Goal: Task Accomplishment & Management: Complete application form

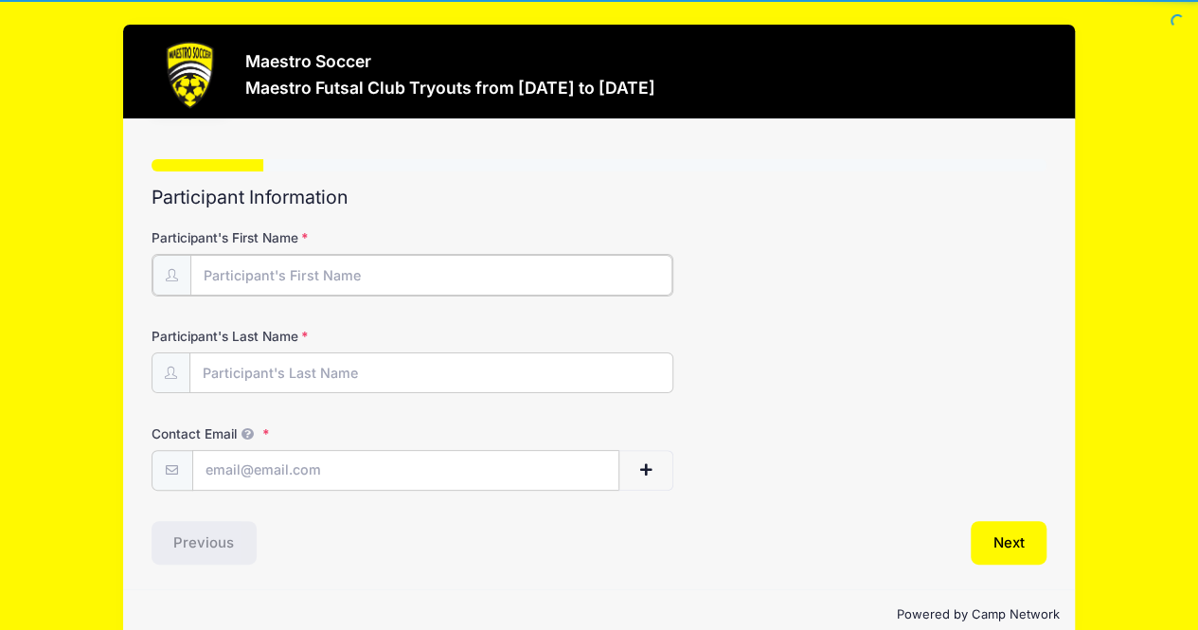
click at [382, 264] on input "Participant's First Name" at bounding box center [431, 275] width 483 height 41
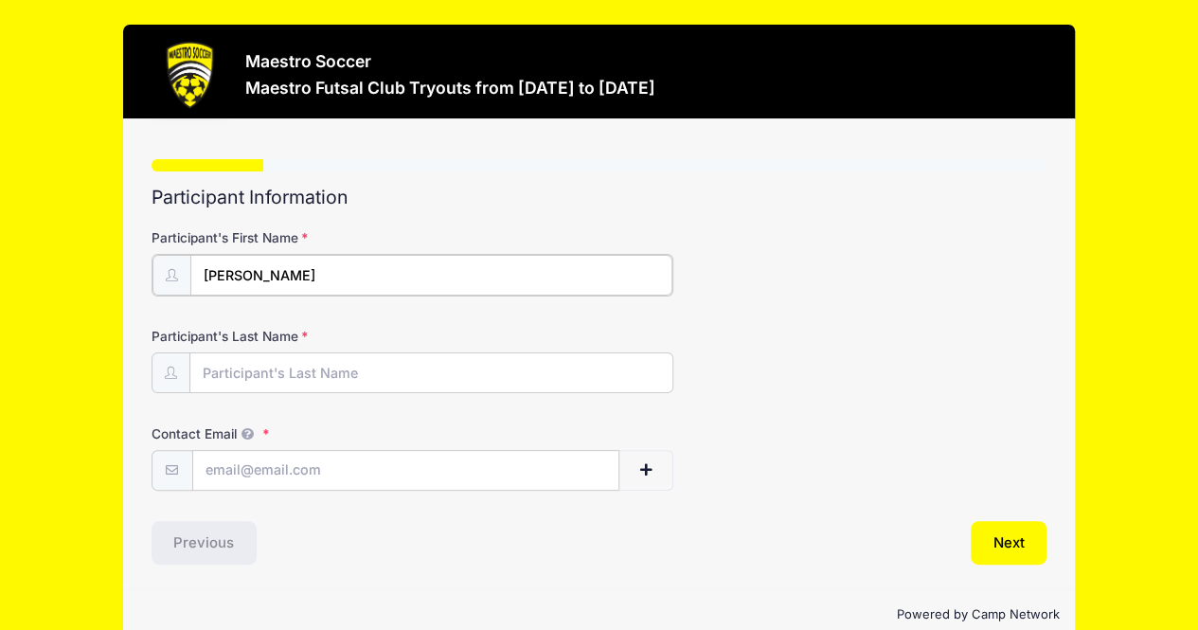
type input "[PERSON_NAME]"
type input "[EMAIL_ADDRESS][DOMAIN_NAME]"
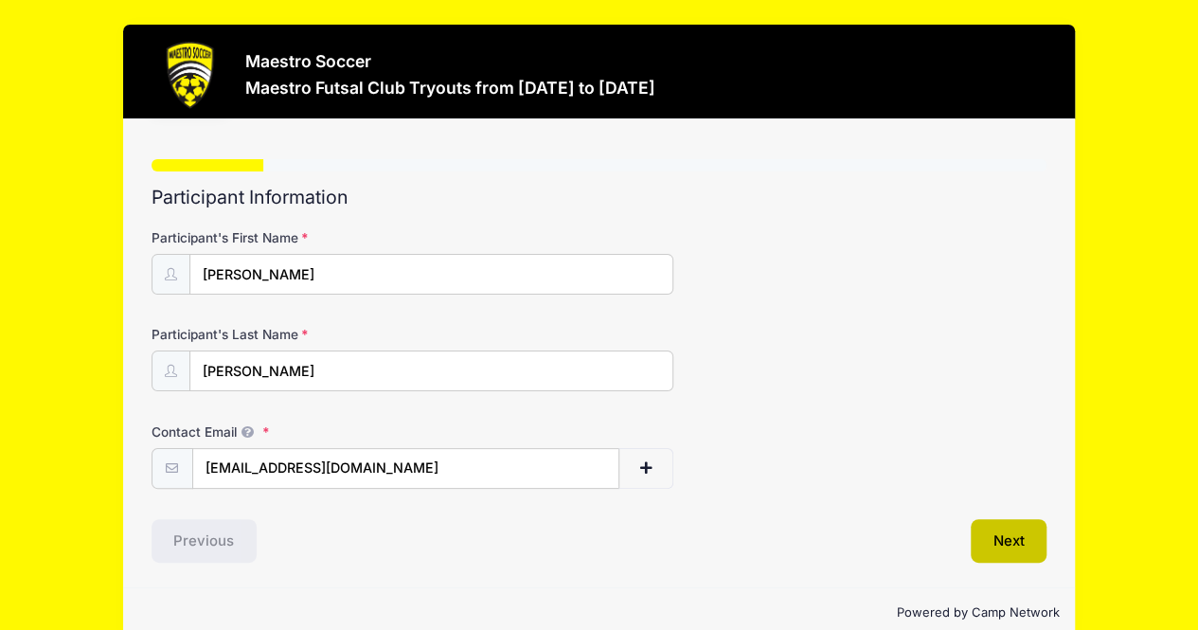
click at [1004, 533] on button "Next" at bounding box center [1009, 541] width 77 height 44
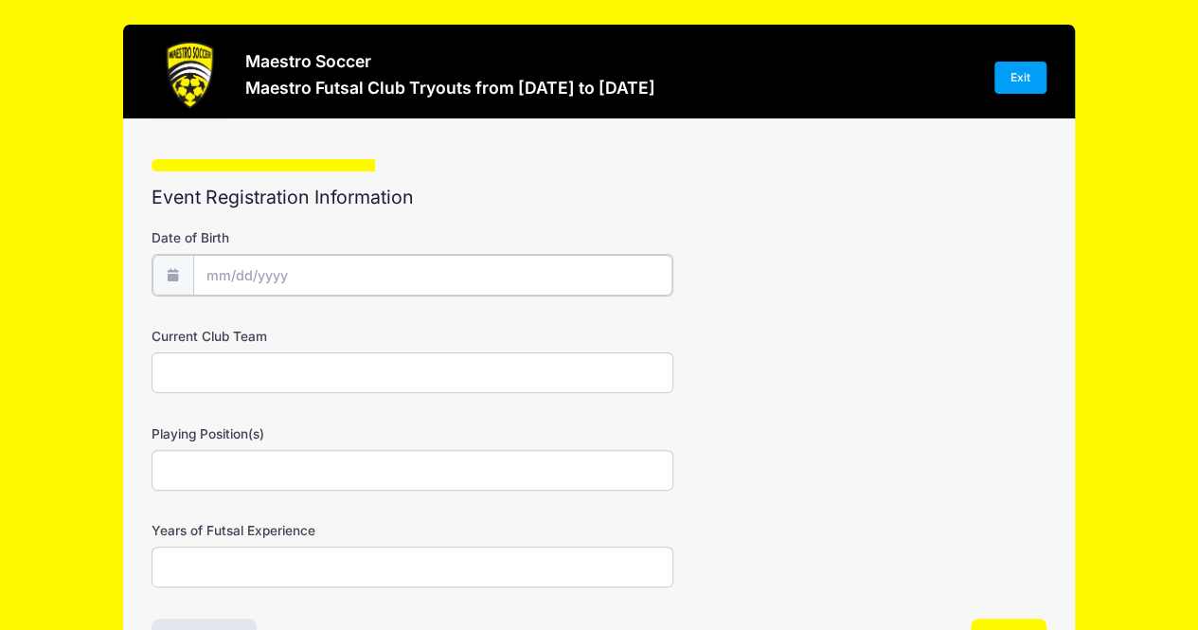
click at [343, 274] on input "Date of Birth" at bounding box center [432, 275] width 479 height 41
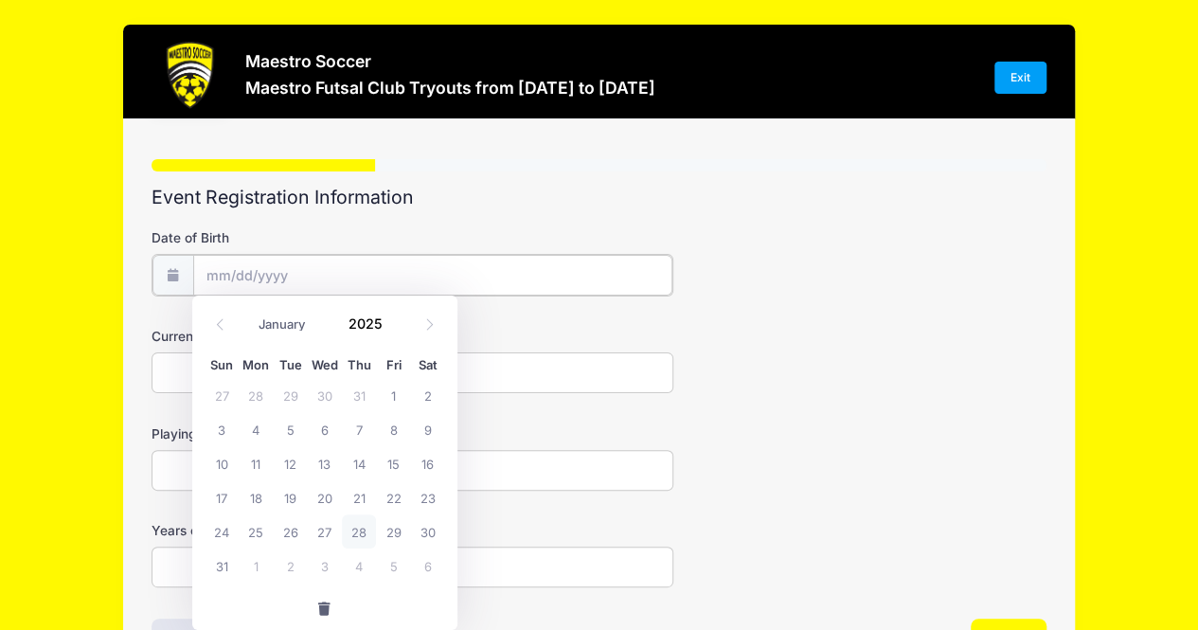
click at [229, 285] on input "Date of Birth" at bounding box center [432, 275] width 479 height 41
click at [356, 536] on span "28" at bounding box center [359, 531] width 34 height 34
type input "[DATE]"
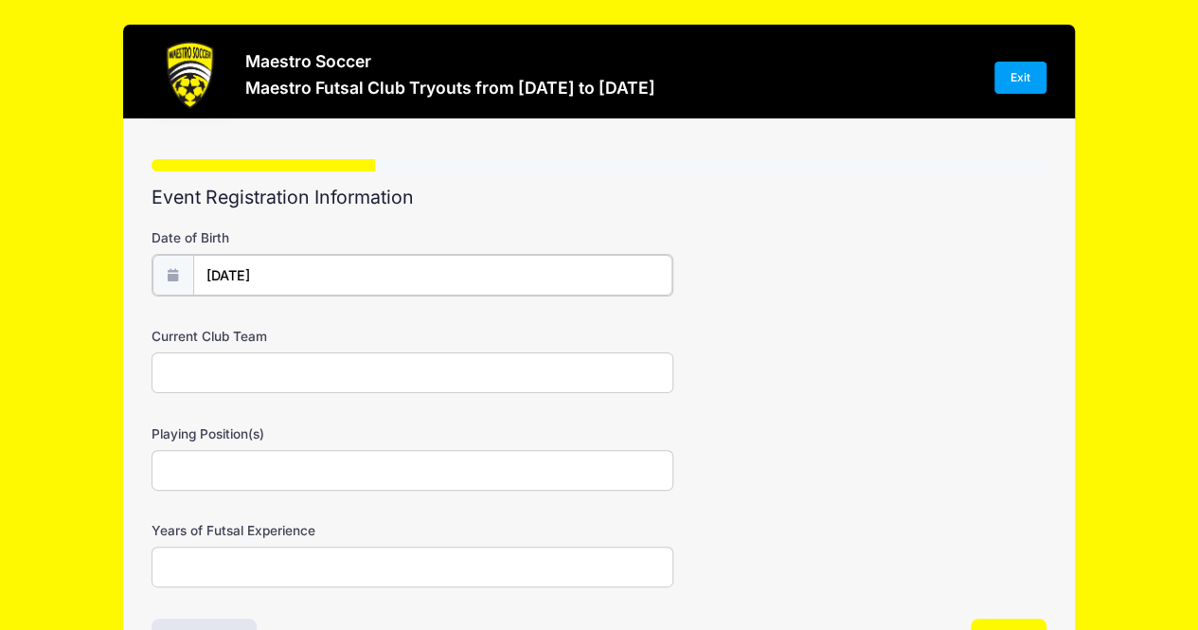
click at [218, 271] on input "[DATE]" at bounding box center [432, 275] width 479 height 41
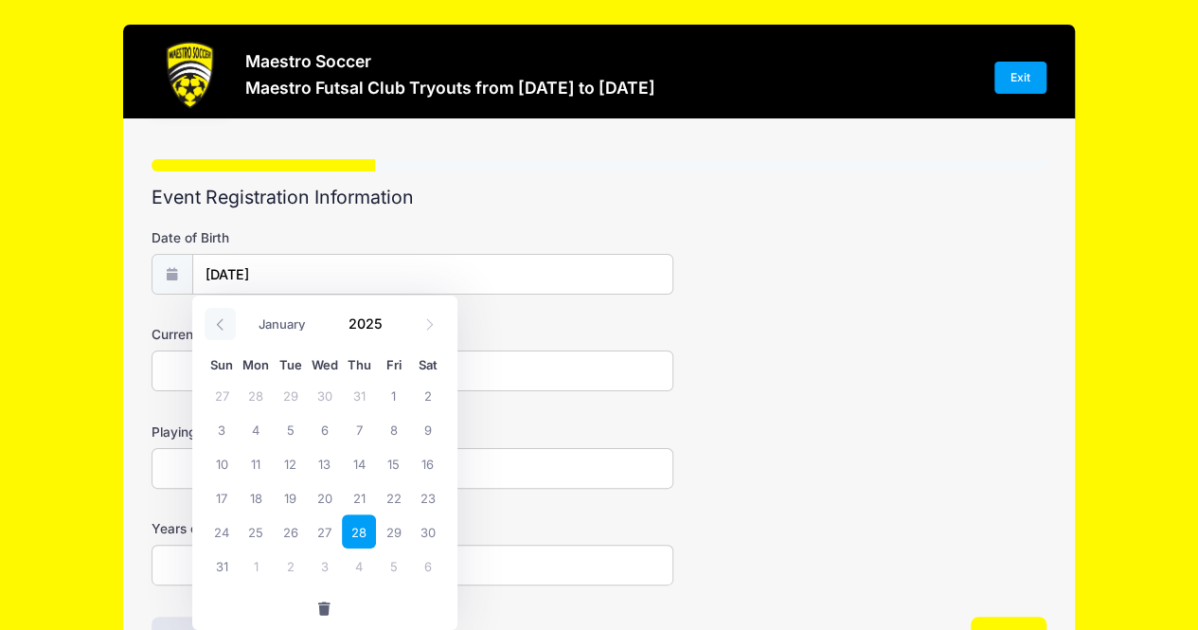
click at [216, 320] on icon at bounding box center [220, 324] width 12 height 12
select select "5"
click at [292, 428] on span "10" at bounding box center [290, 429] width 34 height 34
type input "[DATE]"
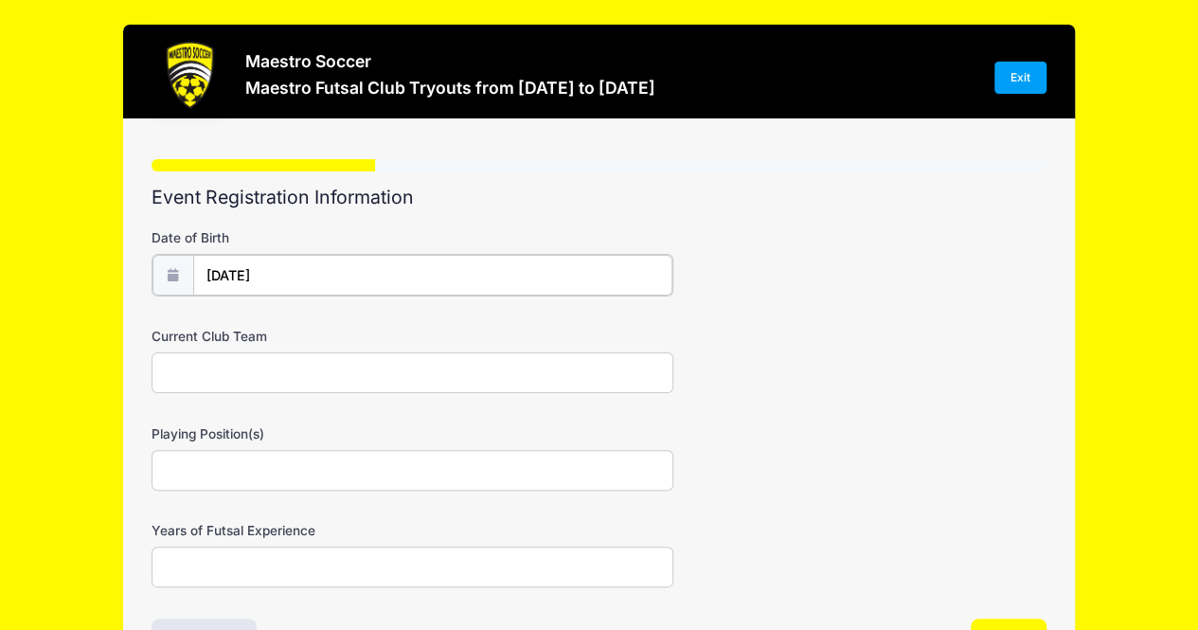
click at [309, 278] on input "[DATE]" at bounding box center [432, 275] width 479 height 41
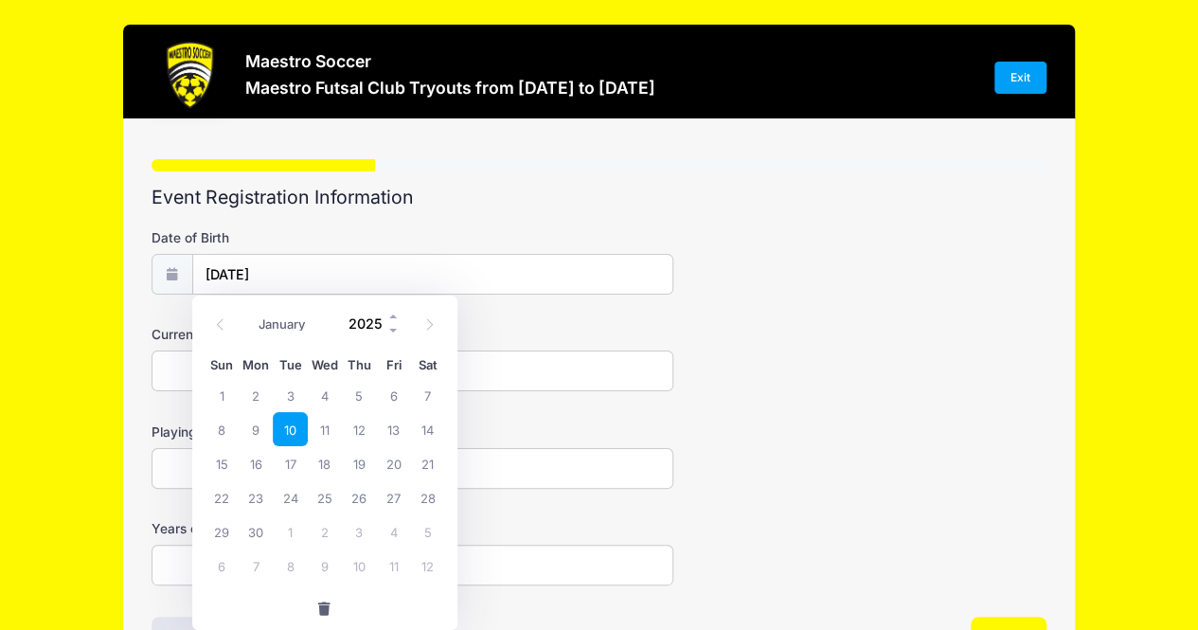
click at [364, 331] on input "2025" at bounding box center [370, 323] width 62 height 28
click at [395, 321] on span at bounding box center [393, 316] width 13 height 14
click at [395, 319] on span at bounding box center [393, 316] width 13 height 14
click at [394, 333] on span at bounding box center [393, 330] width 13 height 14
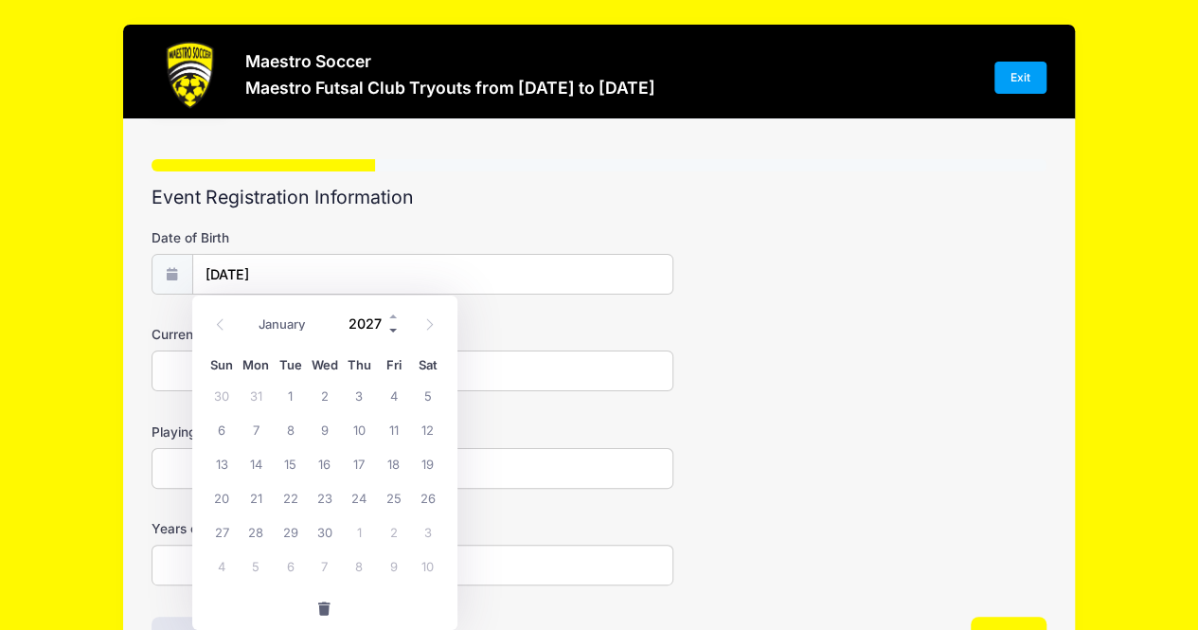
click at [394, 333] on span at bounding box center [393, 330] width 13 height 14
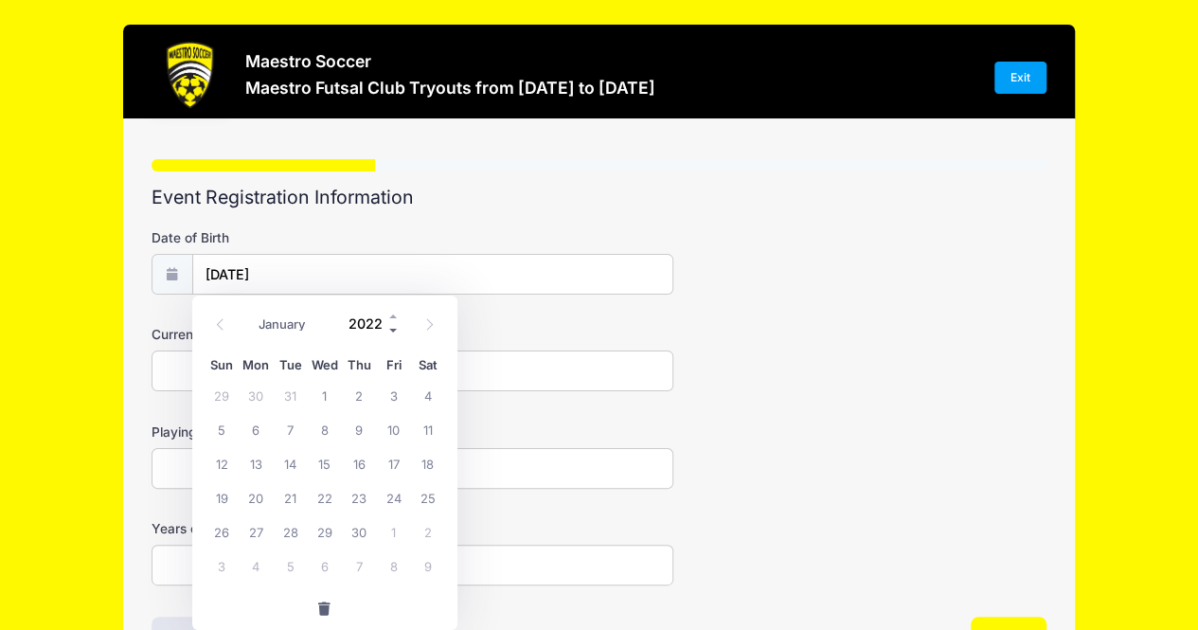
click at [394, 333] on span at bounding box center [393, 330] width 13 height 14
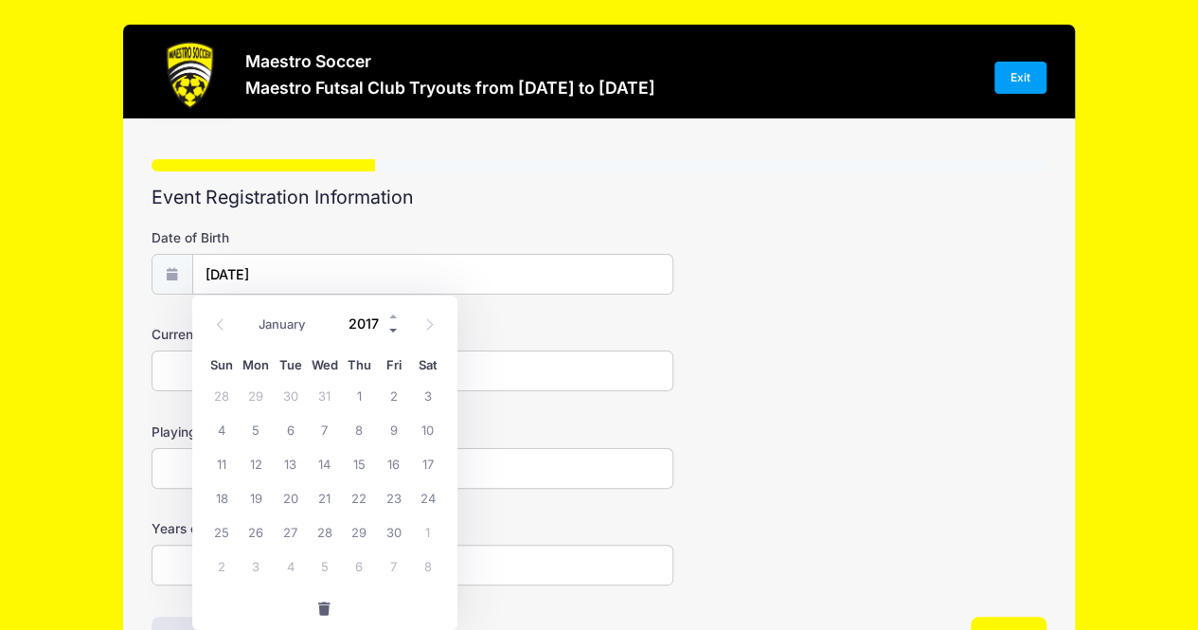
click at [394, 333] on span at bounding box center [393, 330] width 13 height 14
type input "2015"
click at [1010, 365] on div "Current Club Team" at bounding box center [600, 358] width 896 height 66
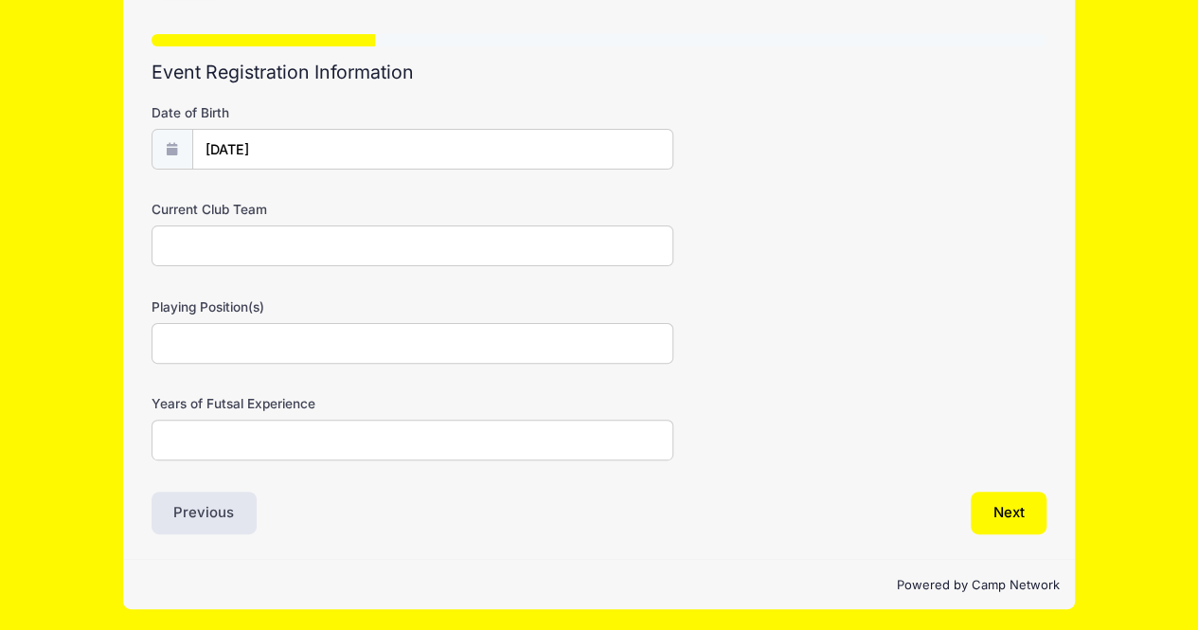
scroll to position [125, 0]
click at [1007, 511] on button "Next" at bounding box center [1009, 514] width 77 height 44
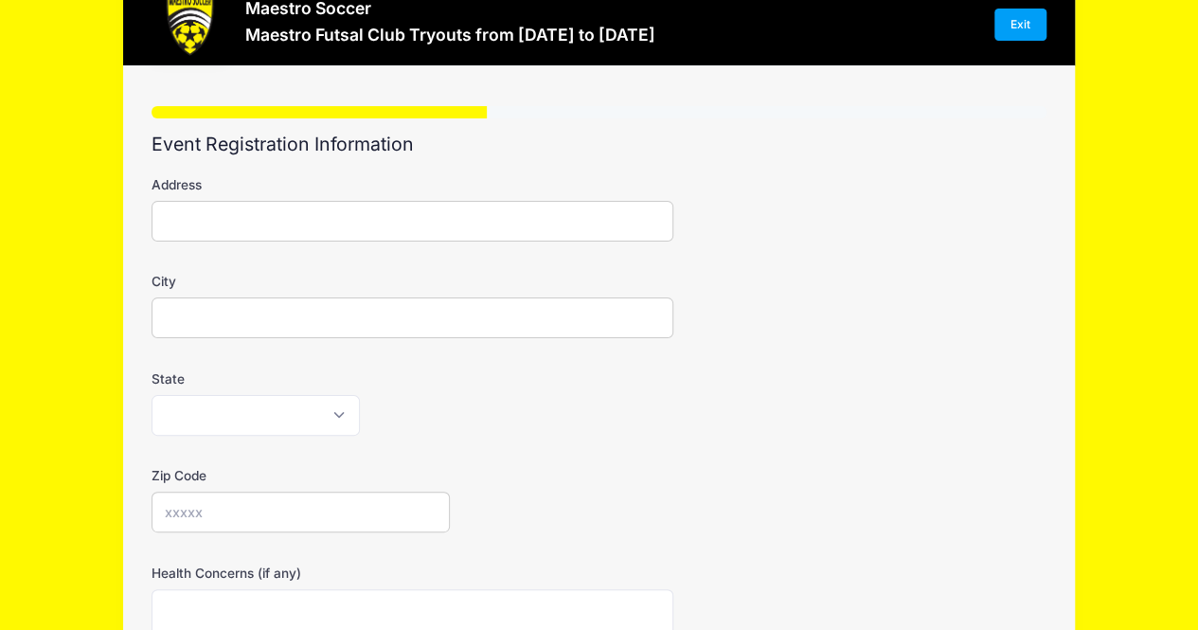
scroll to position [0, 0]
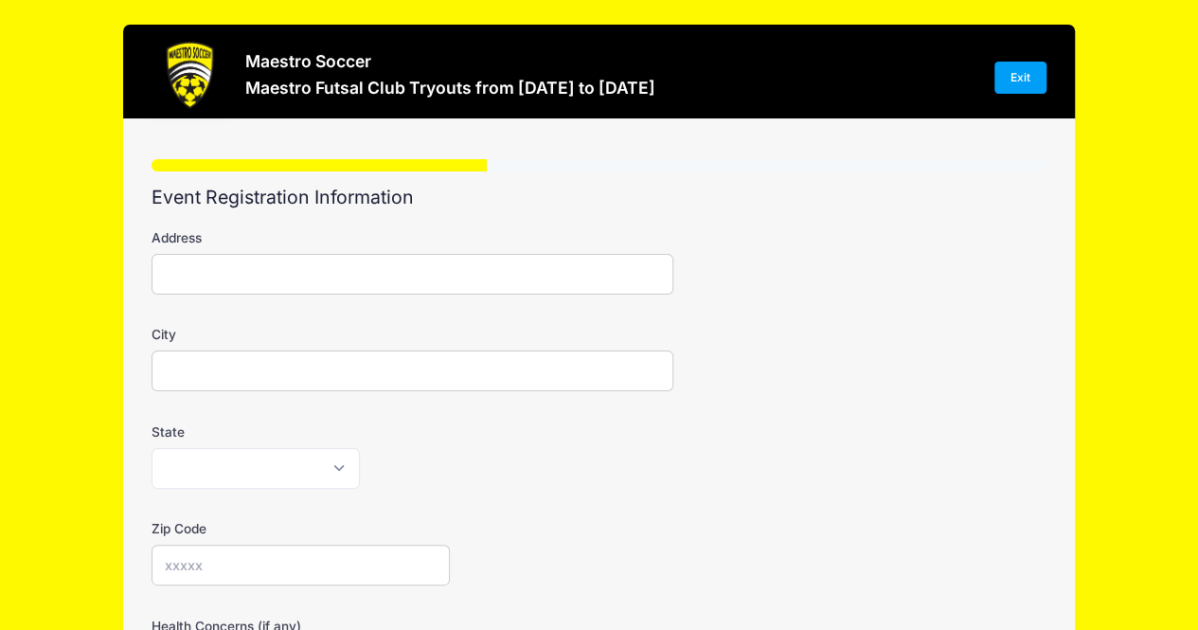
click at [312, 259] on input "Address" at bounding box center [413, 274] width 523 height 41
type input "[STREET_ADDRESS]"
type input "[GEOGRAPHIC_DATA]"
select select "NJ"
type input "07920"
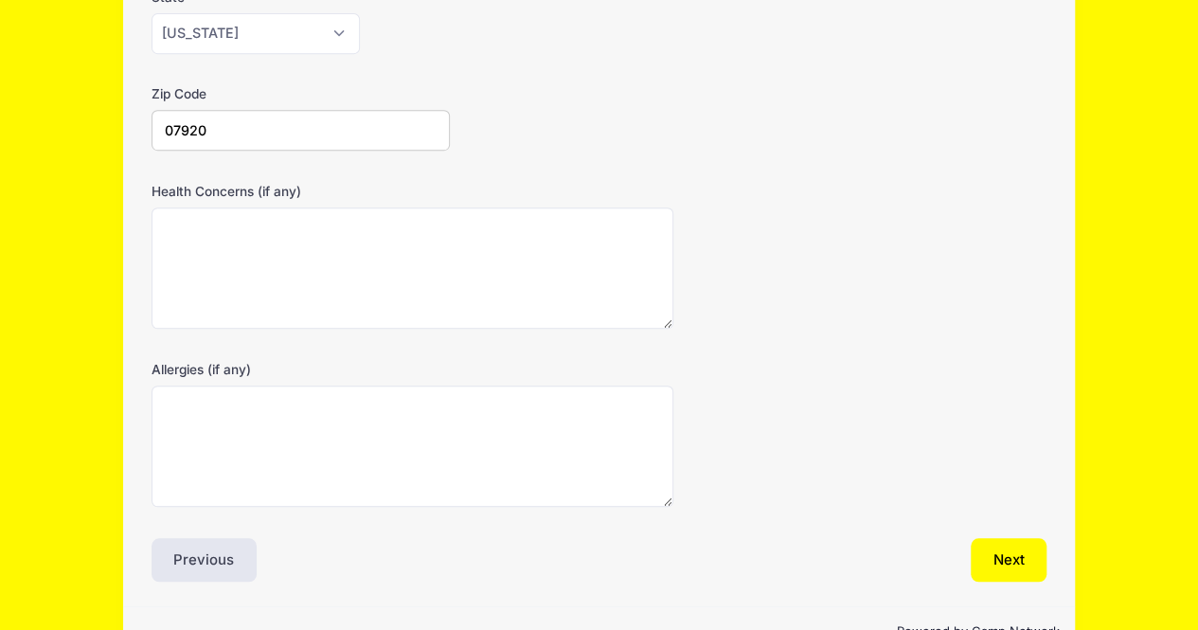
scroll to position [481, 0]
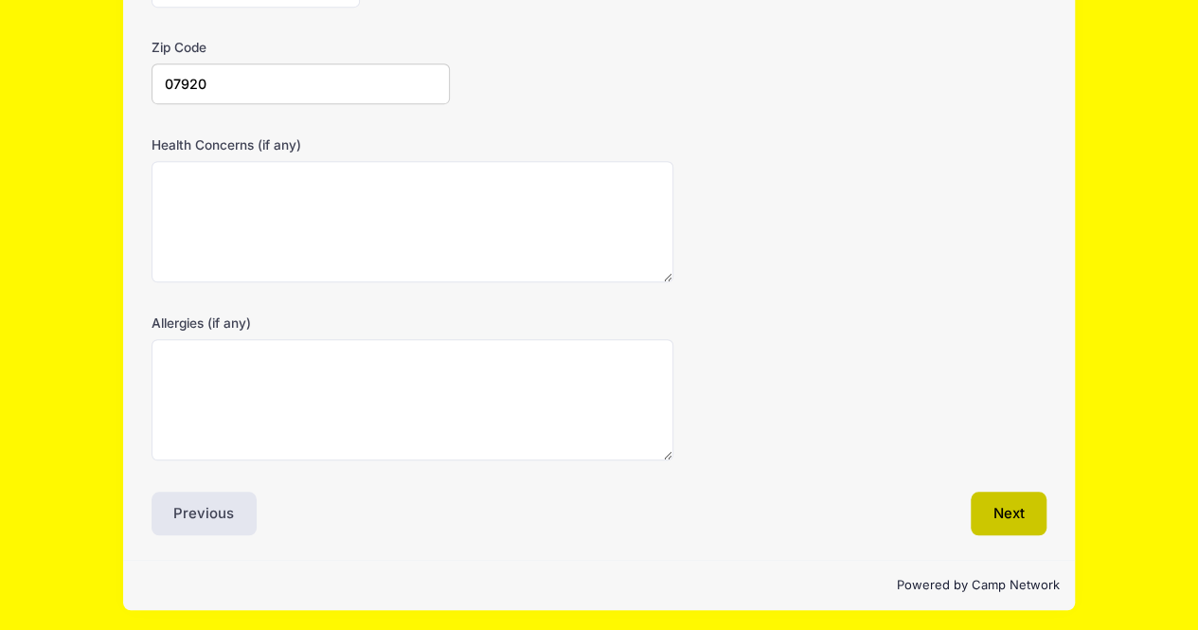
click at [1027, 514] on button "Next" at bounding box center [1009, 514] width 77 height 44
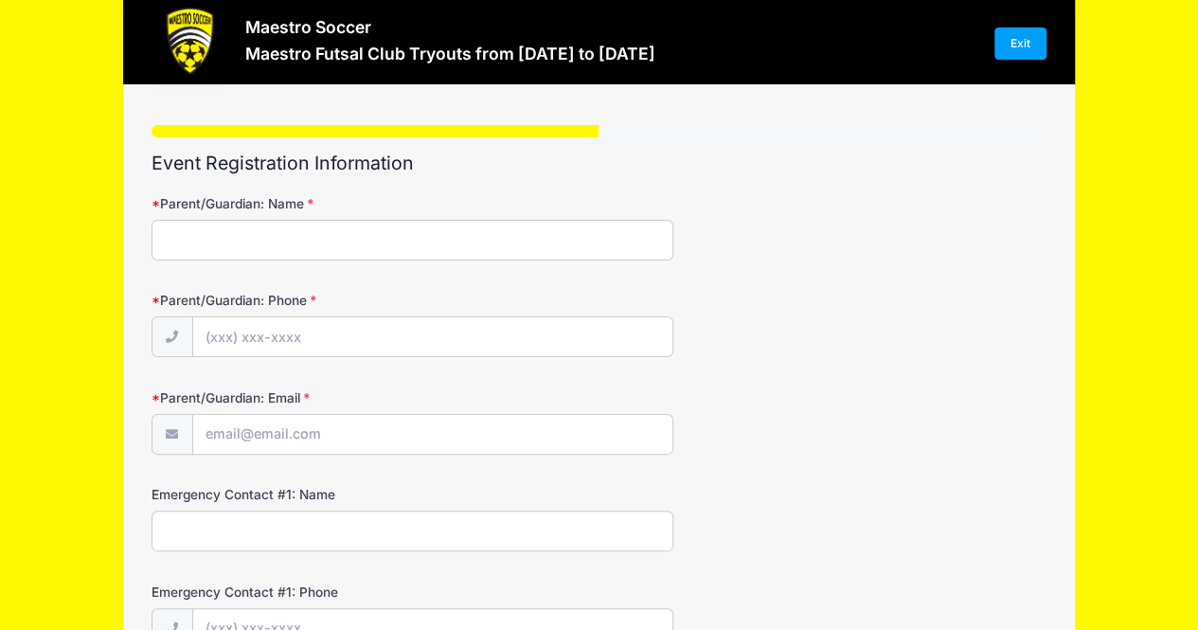
scroll to position [0, 0]
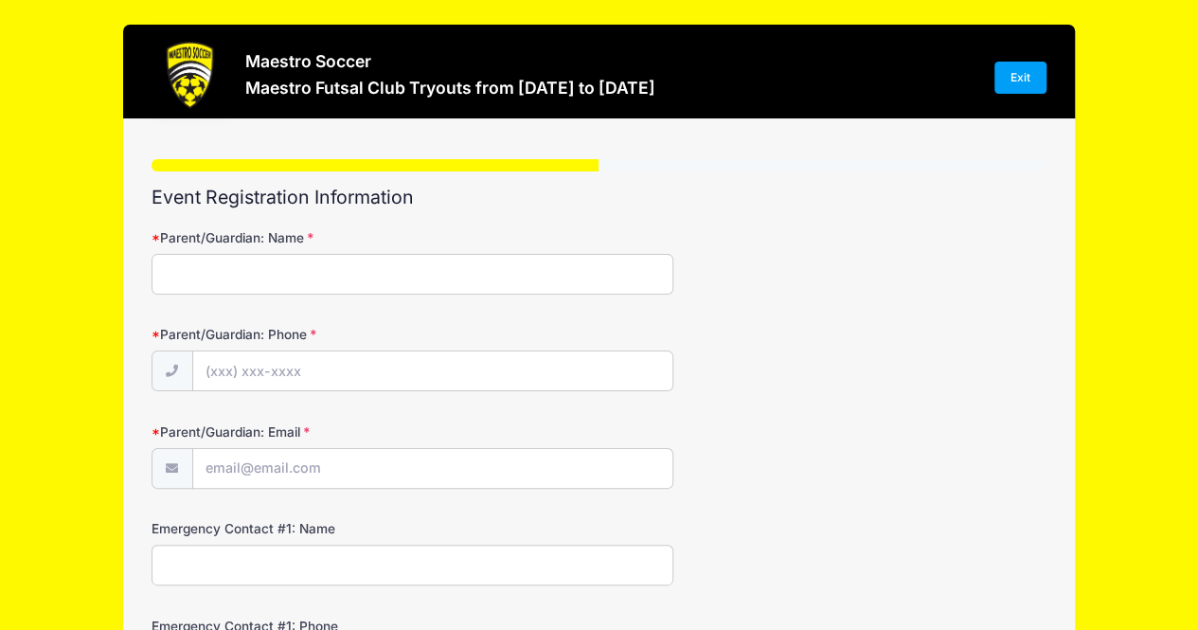
click at [444, 260] on input "Parent/Guardian: Name" at bounding box center [413, 274] width 523 height 41
type input "[PERSON_NAME]"
click at [330, 359] on input "Parent/Guardian: Phone" at bounding box center [432, 371] width 479 height 41
type input "[PHONE_NUMBER]"
click at [281, 466] on input "Parent/Guardian: Email" at bounding box center [432, 469] width 479 height 41
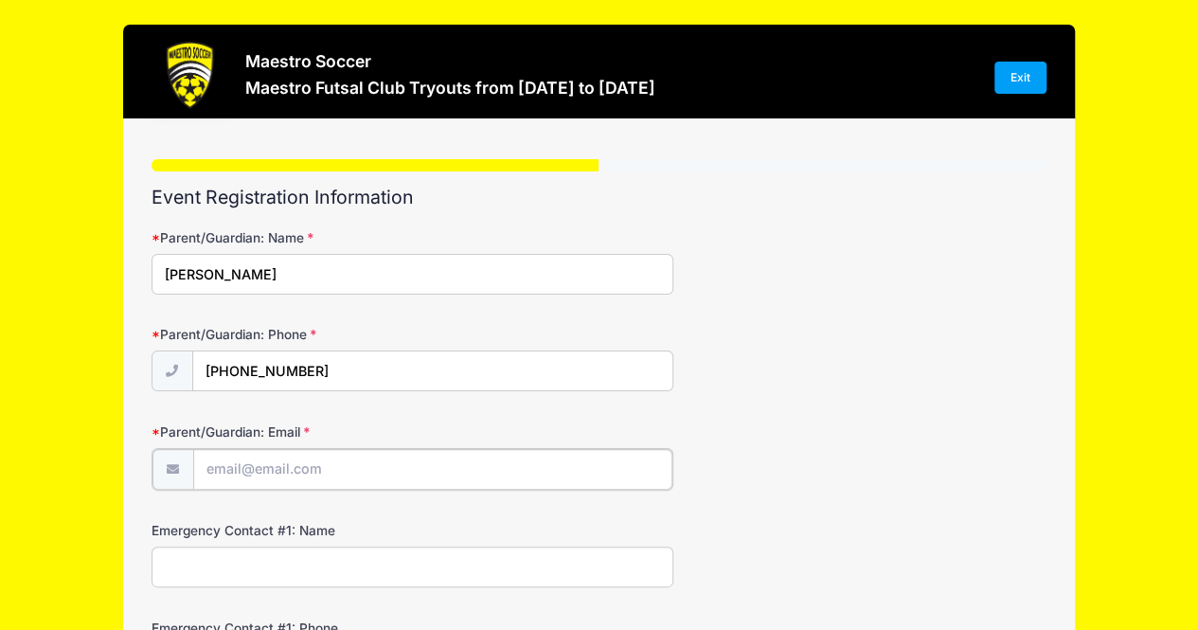
type input "[EMAIL_ADDRESS][DOMAIN_NAME]"
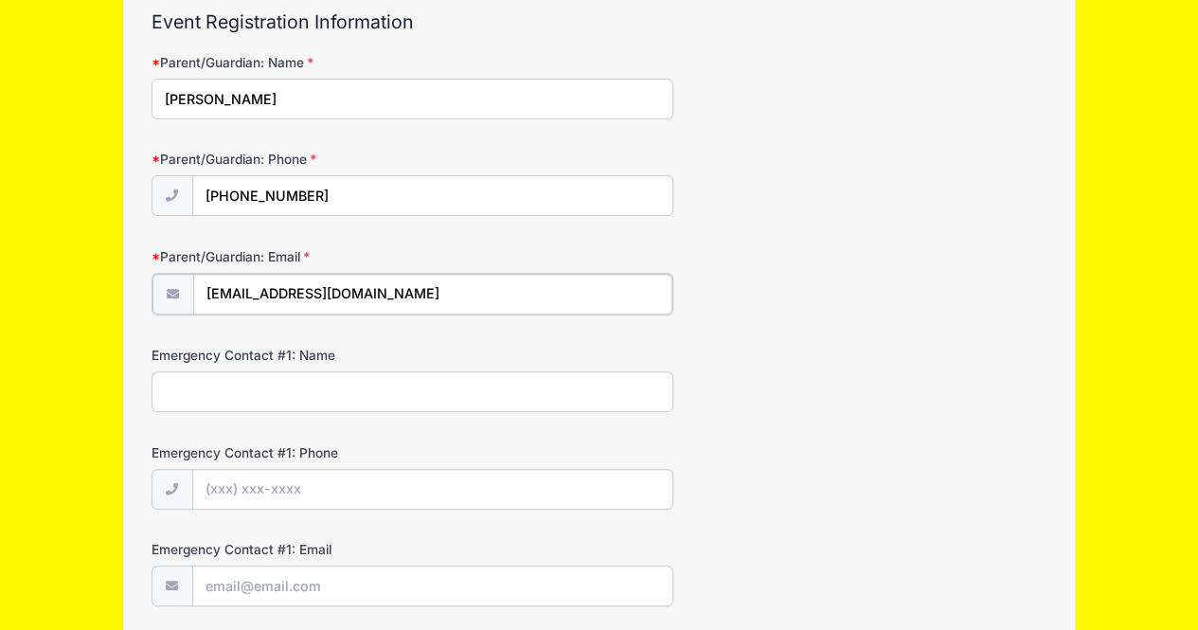
scroll to position [284, 0]
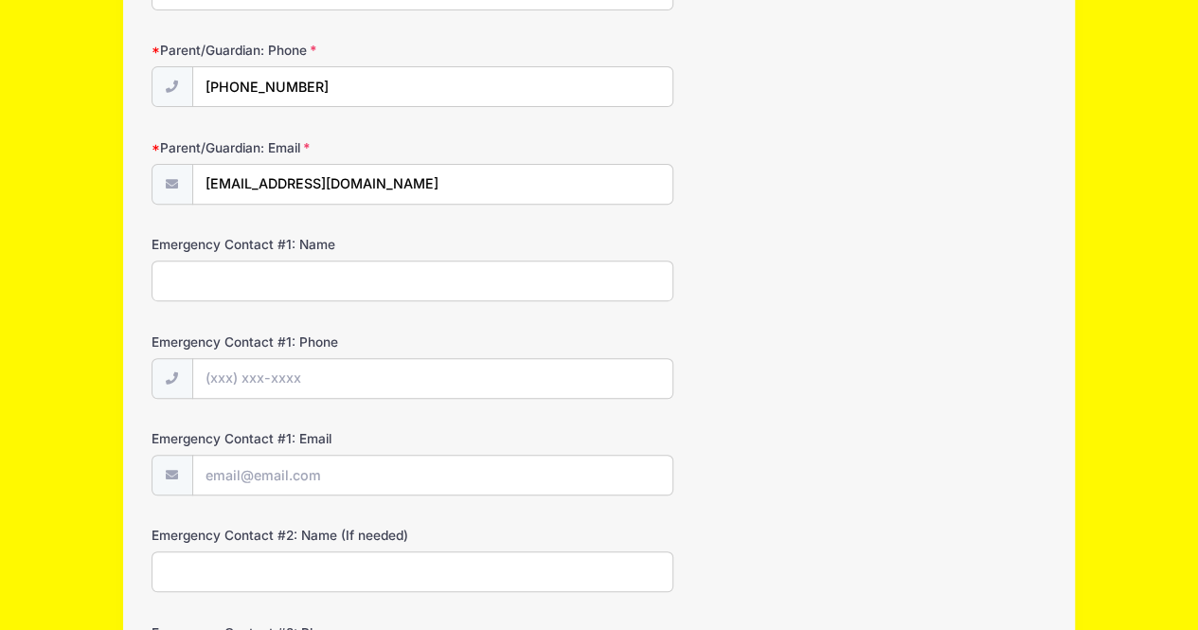
click at [355, 277] on input "Emergency Contact #1: Name" at bounding box center [413, 280] width 523 height 41
click at [355, 277] on input "Kapil" at bounding box center [413, 280] width 523 height 41
type input "[PERSON_NAME]"
click at [278, 385] on input "Emergency Contact #1: Phone" at bounding box center [432, 379] width 479 height 41
type input "[PHONE_NUMBER]"
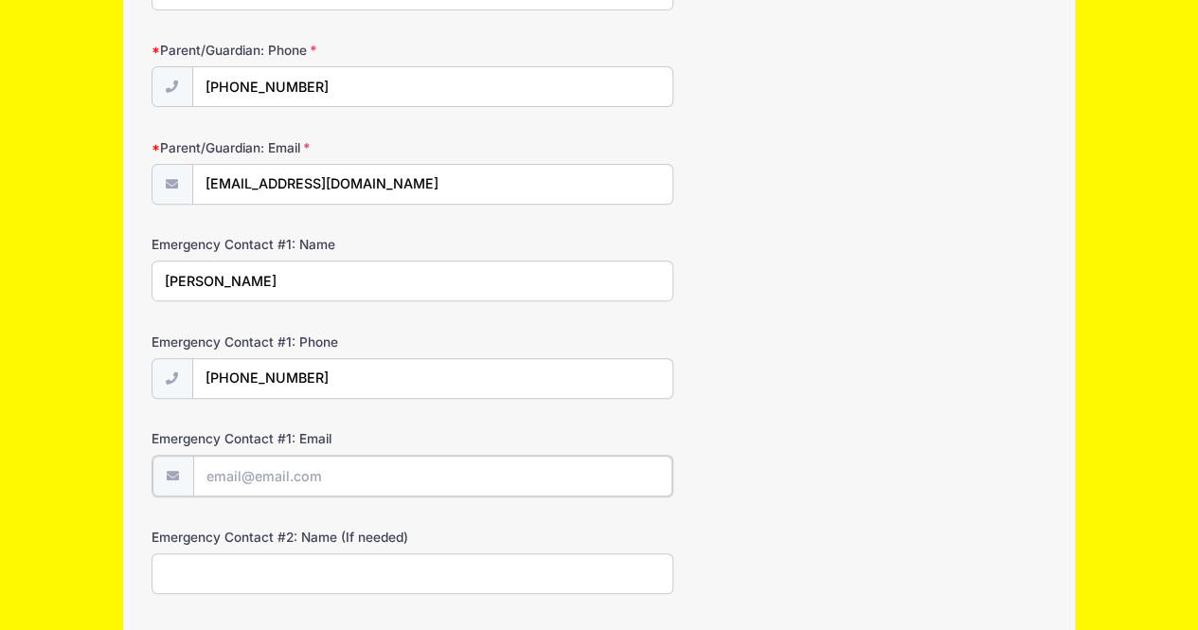
click at [279, 474] on input "Emergency Contact #1: Email" at bounding box center [432, 476] width 479 height 41
type input "[EMAIL_ADDRESS][DOMAIN_NAME]"
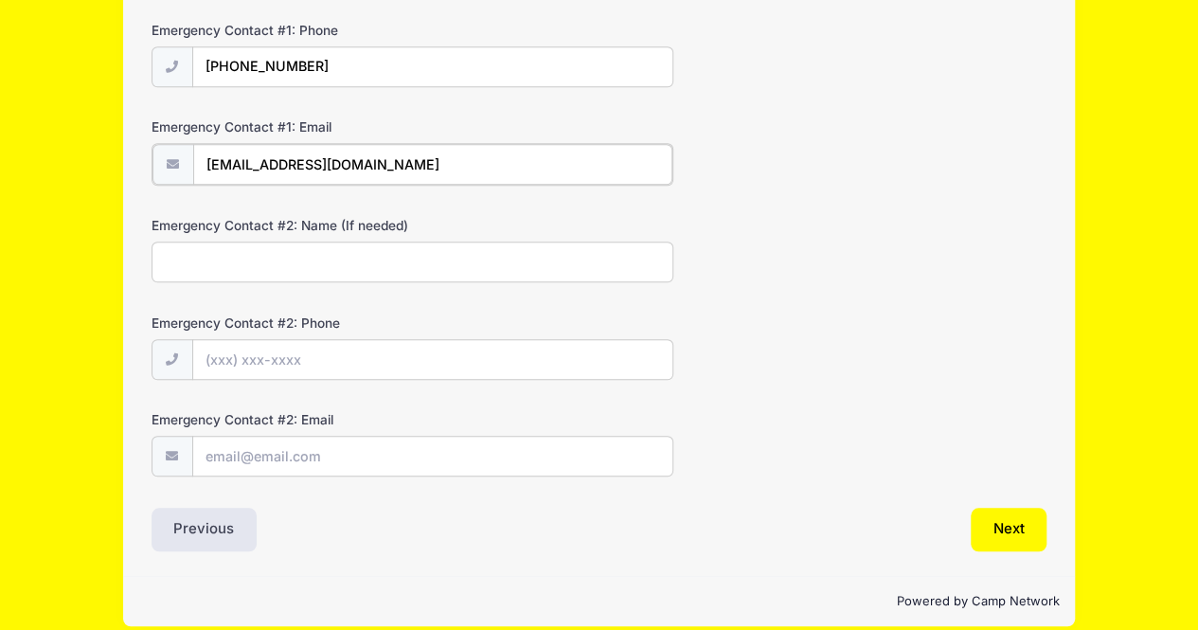
scroll to position [608, 0]
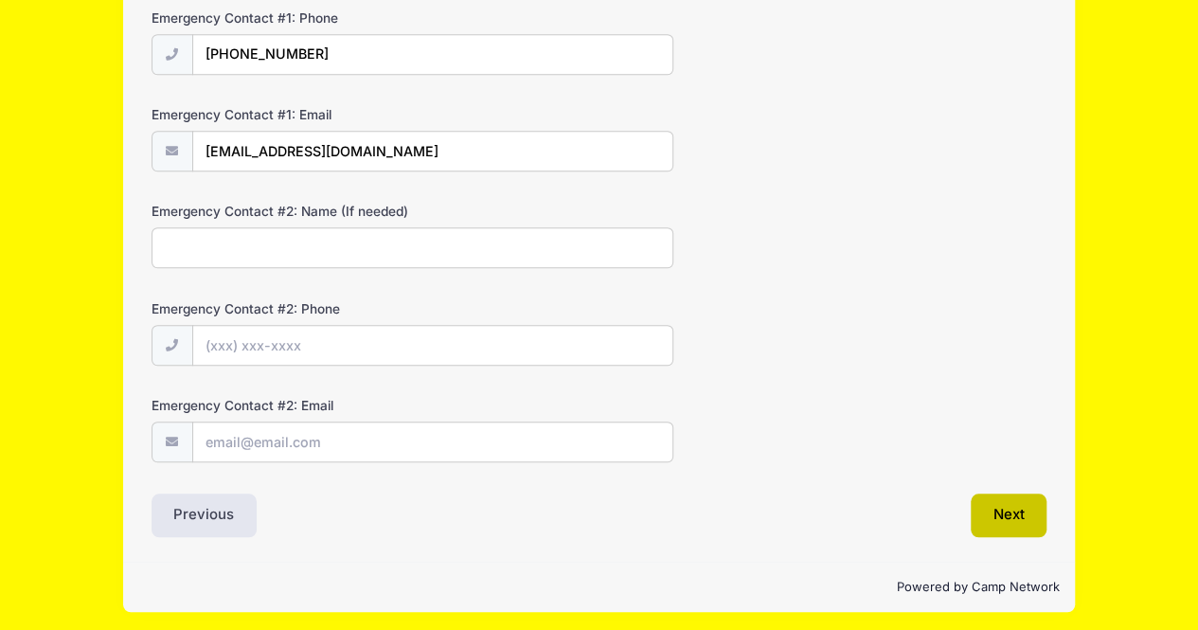
click at [1008, 512] on button "Next" at bounding box center [1009, 515] width 77 height 44
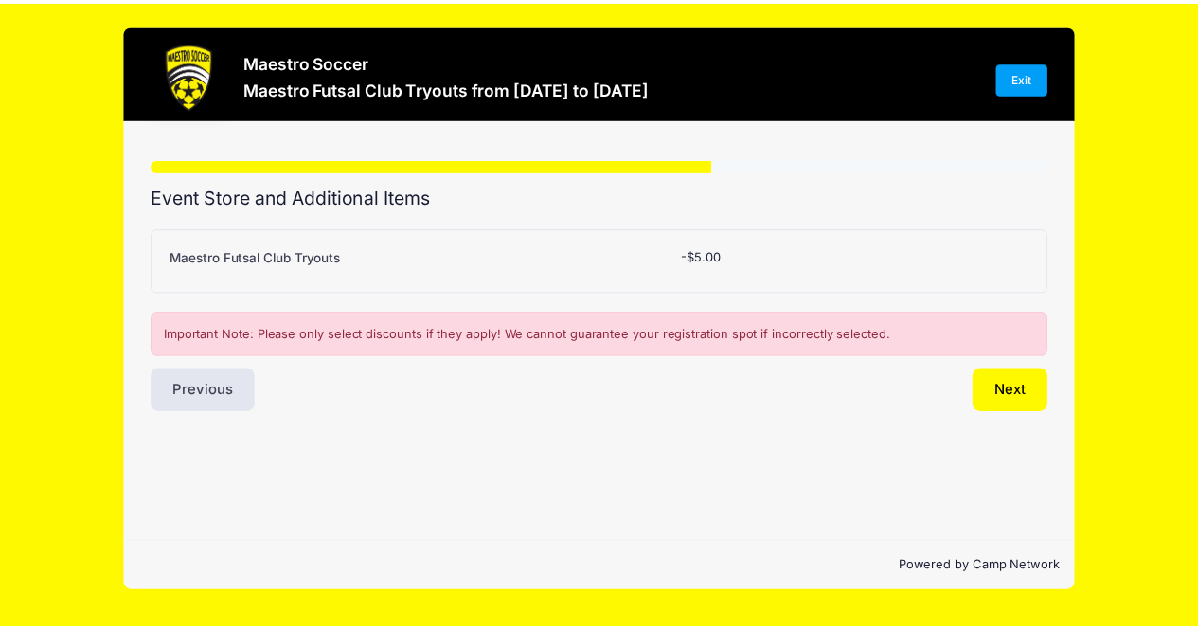
scroll to position [0, 0]
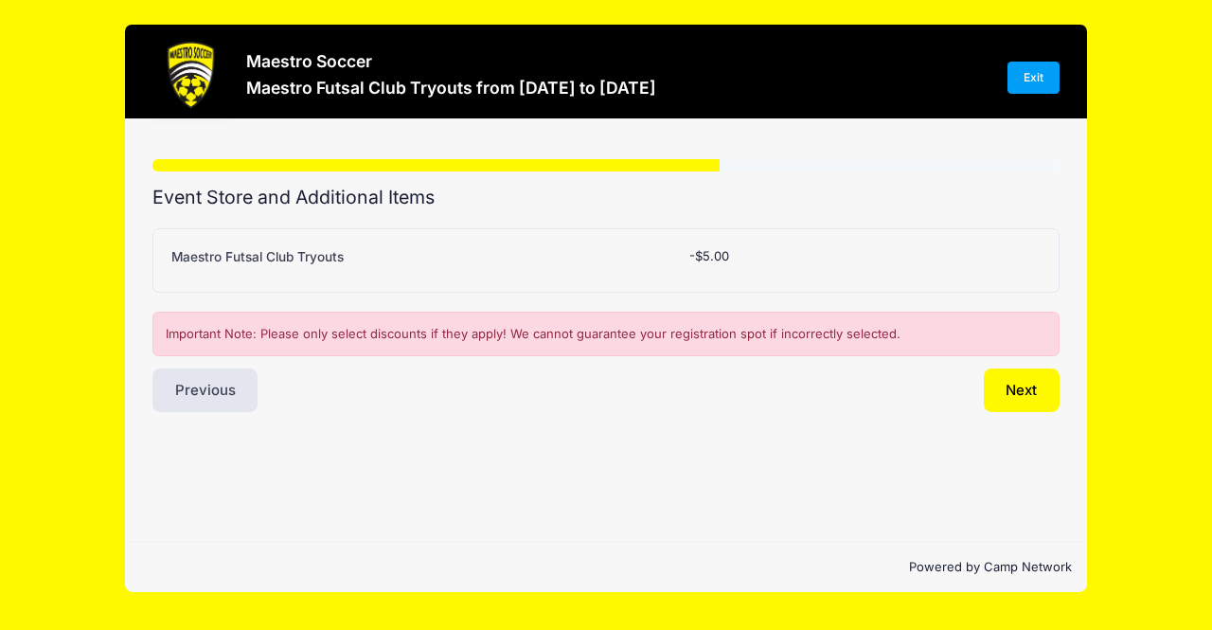
click at [735, 266] on div "Please Select Yes (-$5.00) No -$5.00" at bounding box center [791, 260] width 222 height 26
click at [709, 257] on span "-$5.00" at bounding box center [709, 255] width 40 height 15
click at [1000, 387] on button "Next" at bounding box center [1022, 390] width 77 height 44
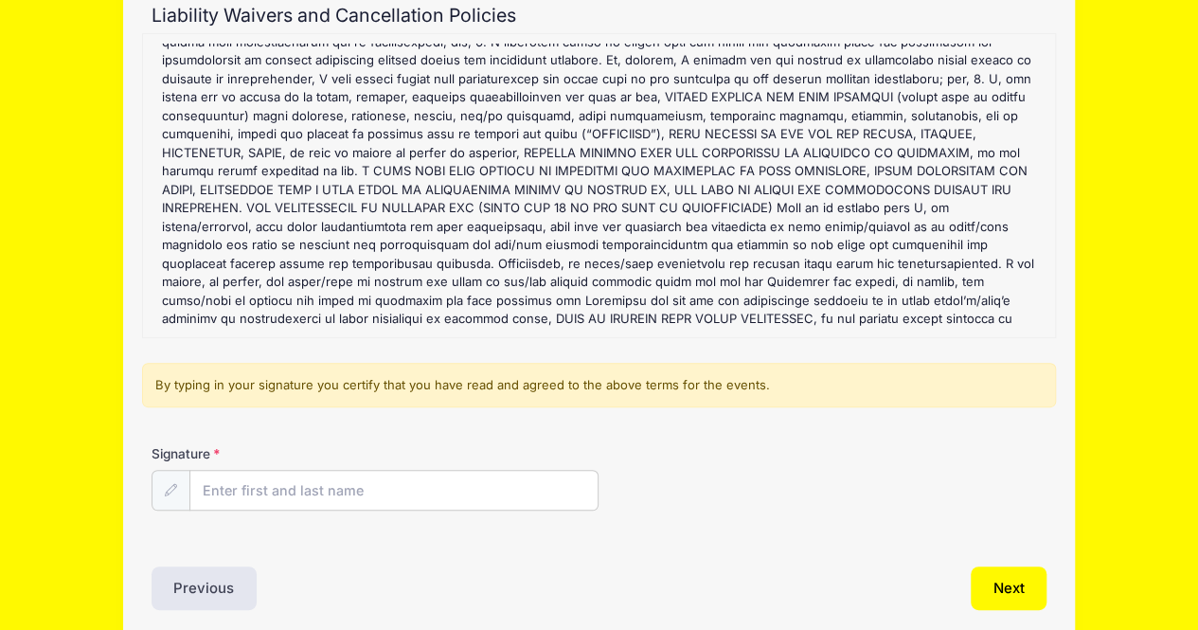
scroll to position [258, 0]
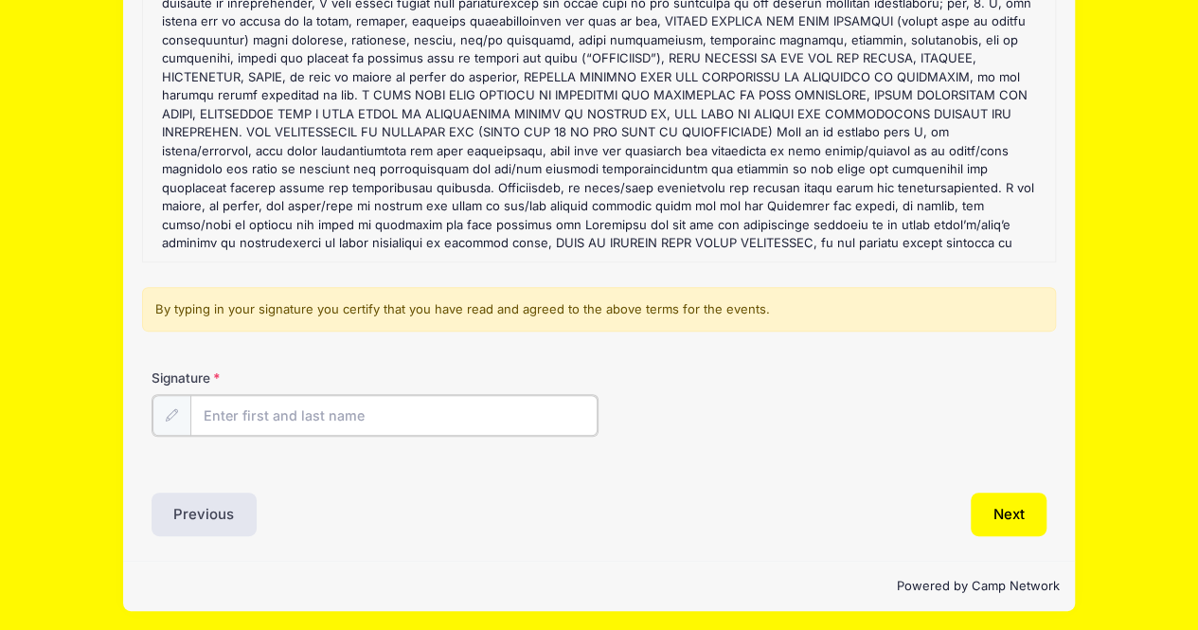
click at [402, 403] on input "Signature" at bounding box center [394, 415] width 408 height 41
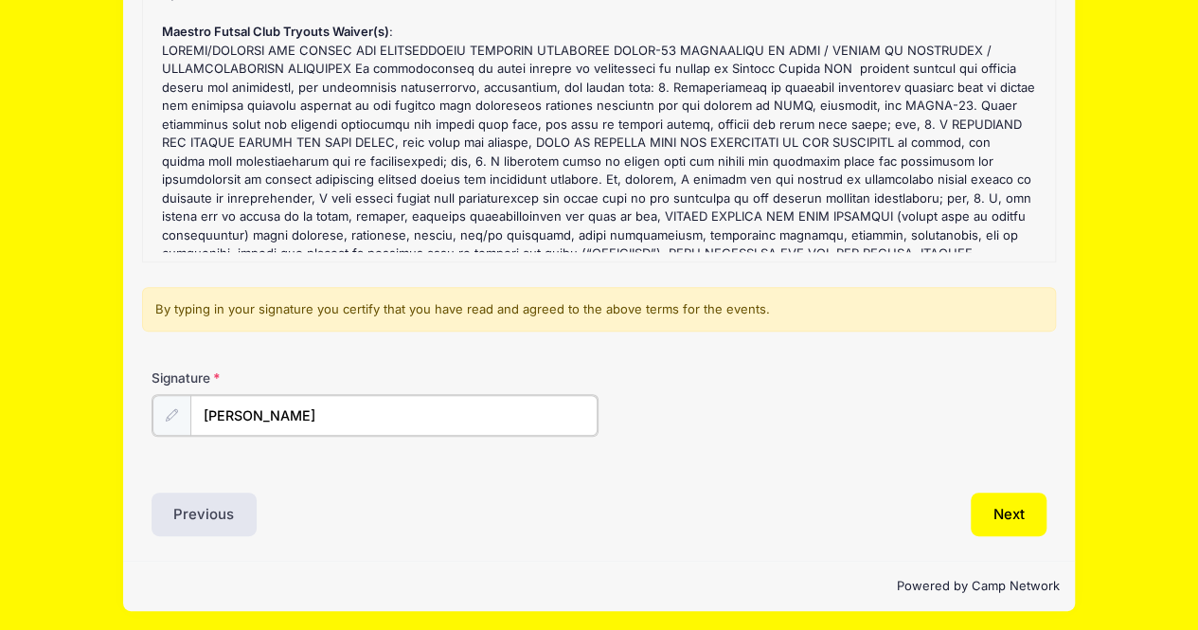
scroll to position [68, 0]
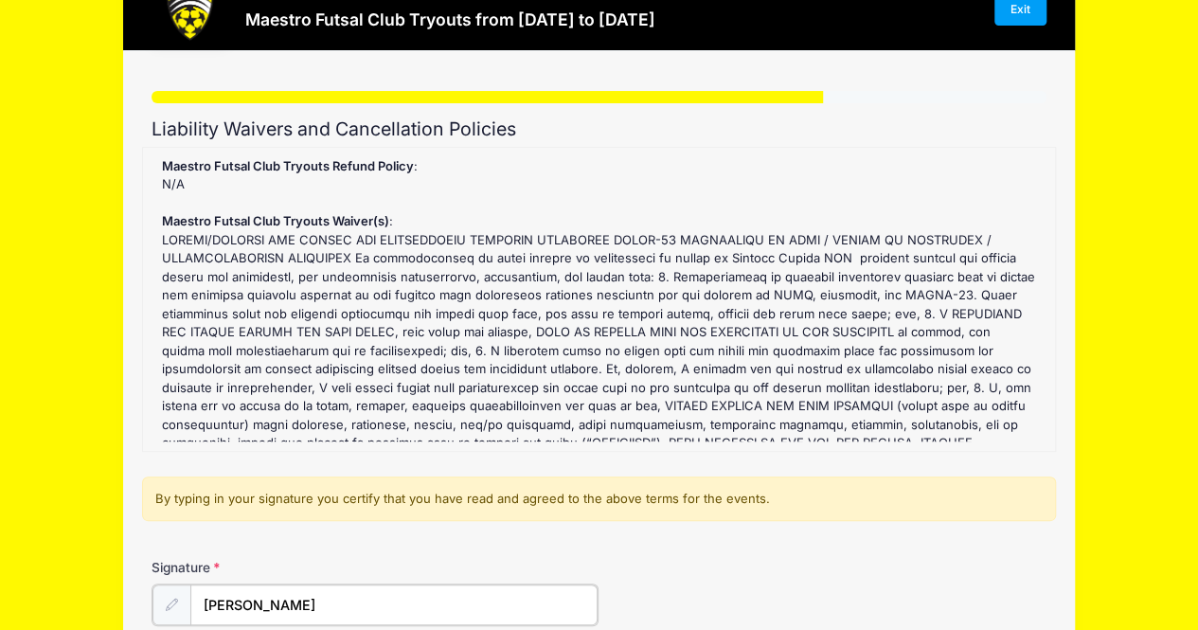
type input "[PERSON_NAME]"
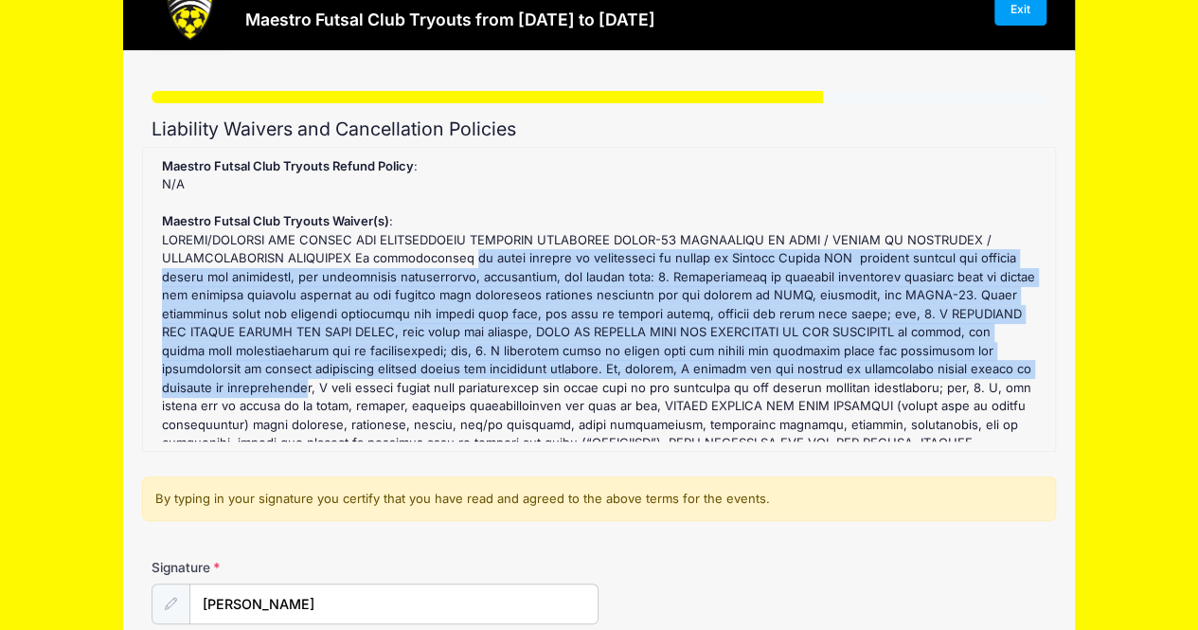
drag, startPoint x: 447, startPoint y: 255, endPoint x: 930, endPoint y: 370, distance: 496.6
click at [930, 370] on div "Maestro Futsal Club Tryouts Refund Policy : N/A Maestro Futsal Club Tryouts Wai…" at bounding box center [598, 299] width 893 height 284
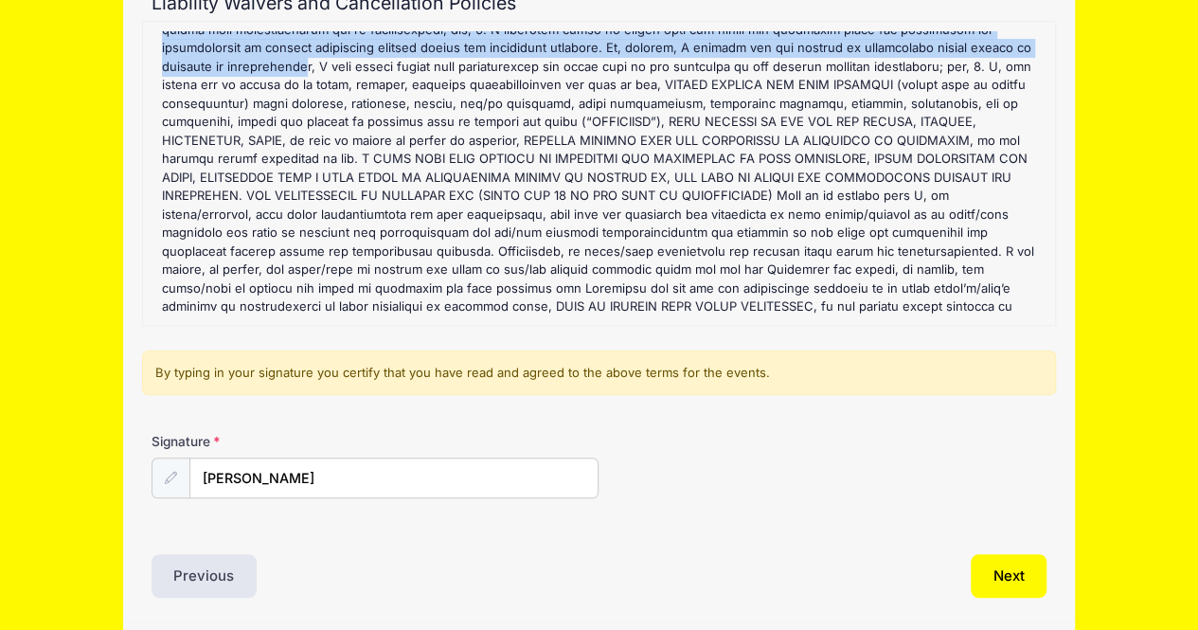
scroll to position [258, 0]
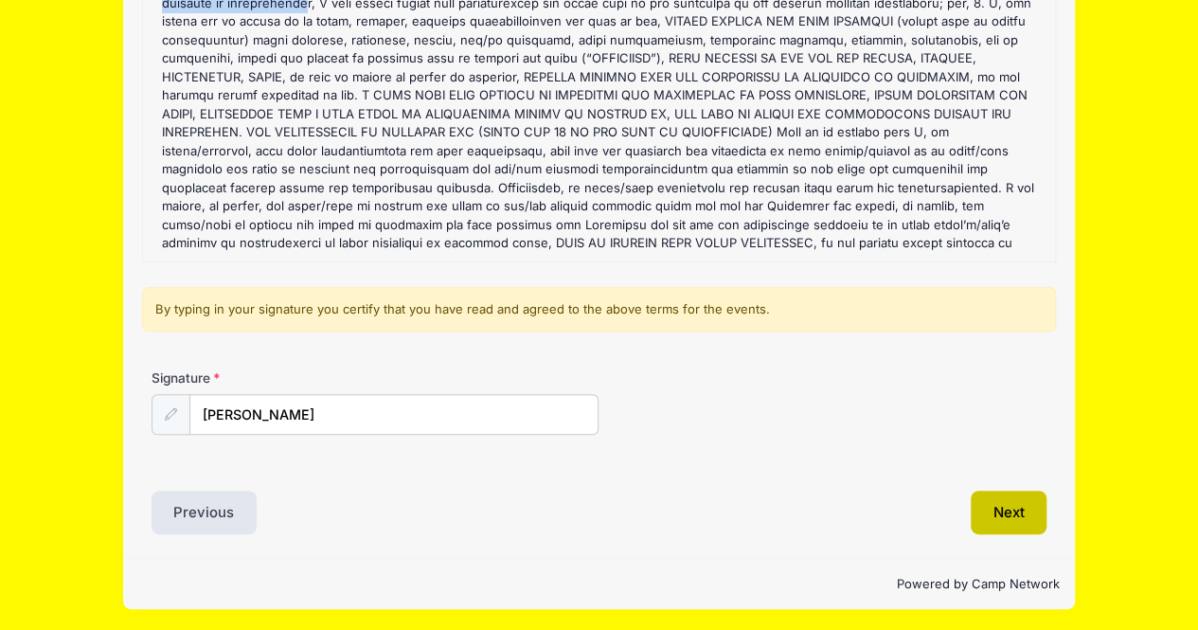
click at [1009, 497] on button "Next" at bounding box center [1009, 513] width 77 height 44
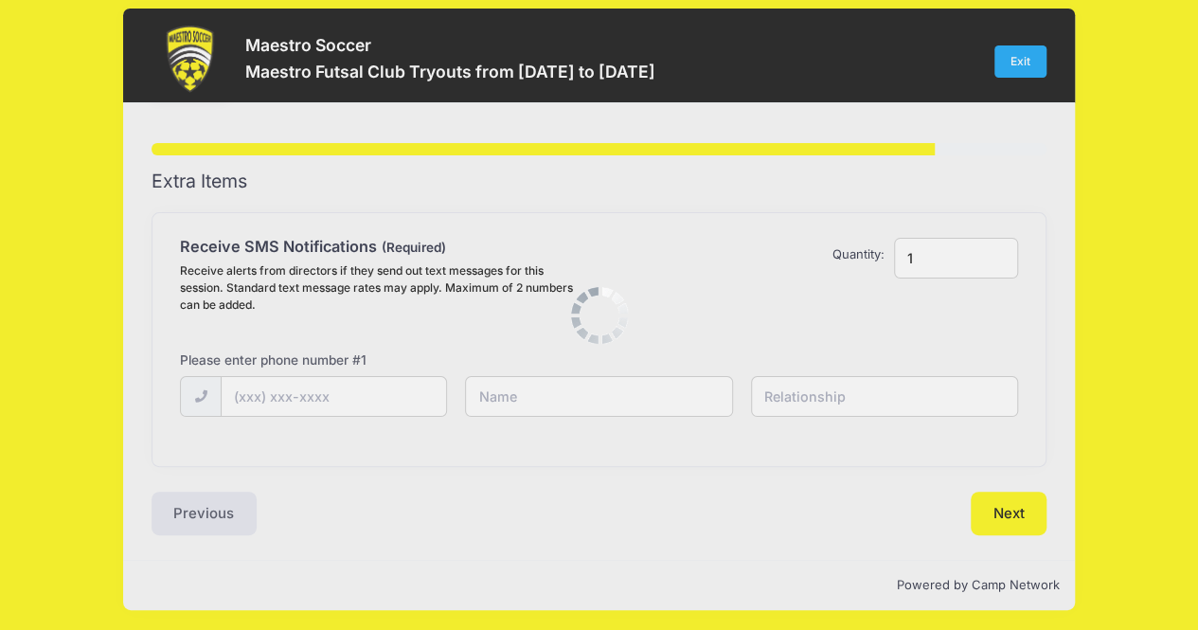
scroll to position [0, 0]
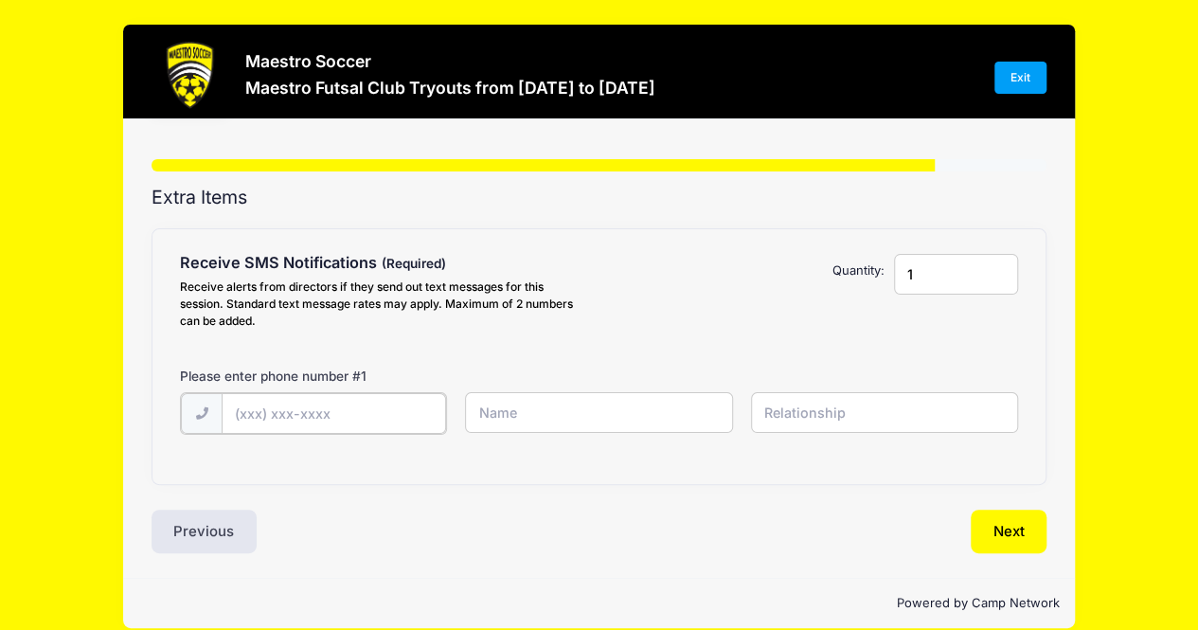
click at [0, 0] on input "text" at bounding box center [0, 0] width 0 height 0
type input "[PHONE_NUMBER]"
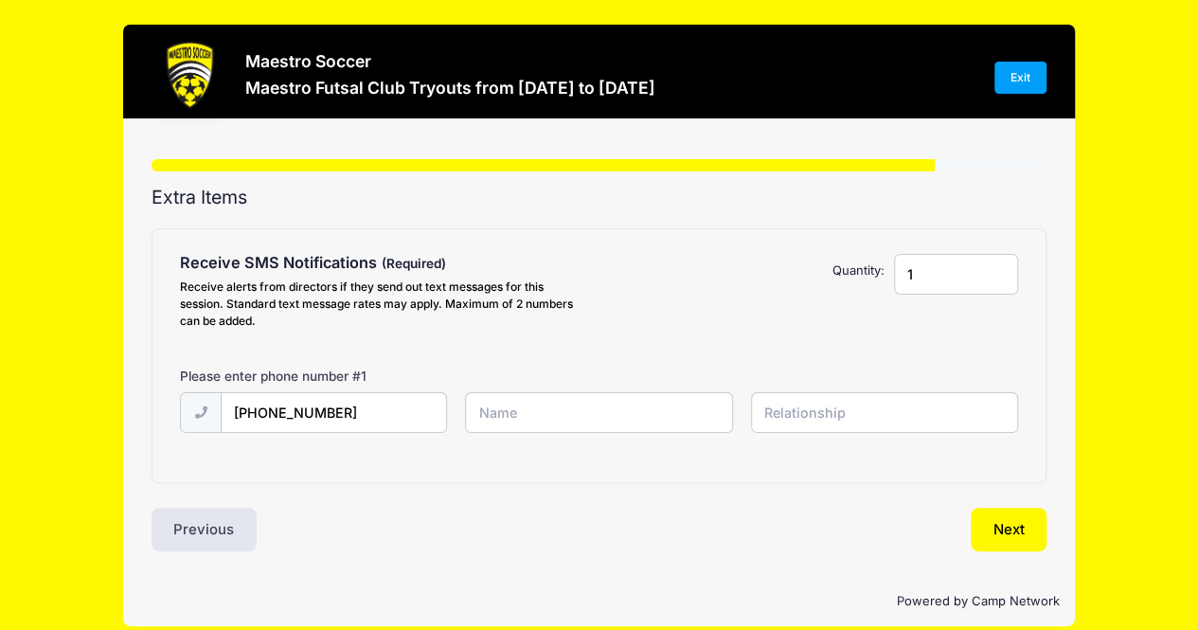
click at [0, 0] on input "text" at bounding box center [0, 0] width 0 height 0
type input "[PERSON_NAME]"
type input "Mother"
drag, startPoint x: 950, startPoint y: 273, endPoint x: 878, endPoint y: 289, distance: 73.8
click at [878, 289] on div "Receive SMS Notifications Receive alerts from directors if they send out text m…" at bounding box center [598, 295] width 857 height 82
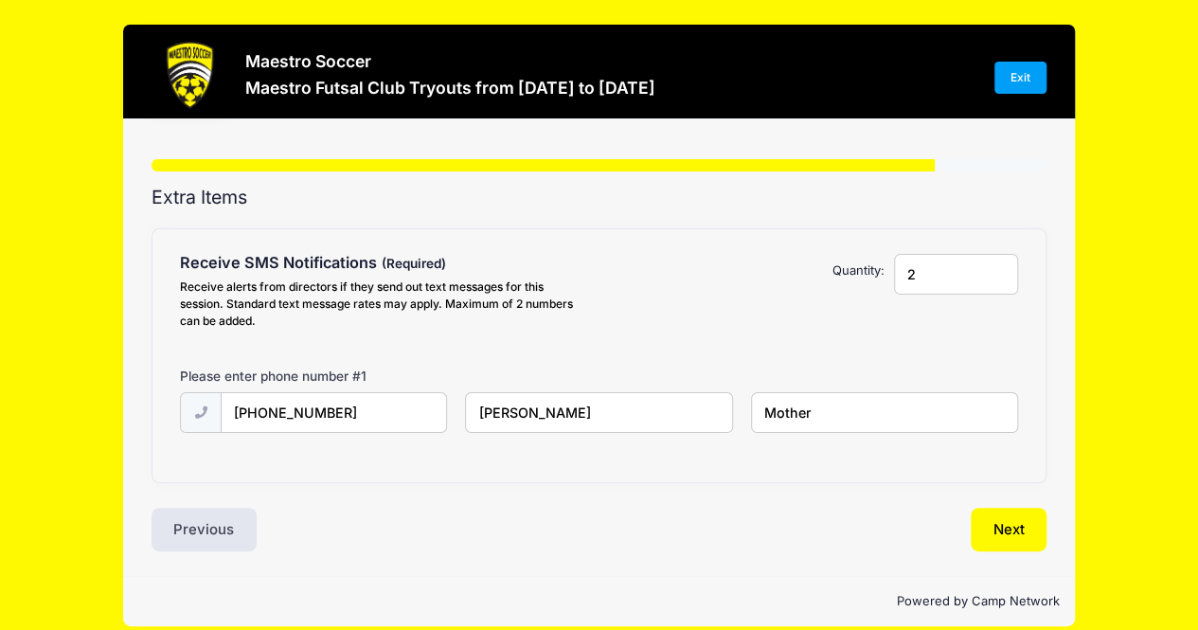
type input "2"
click at [998, 268] on input "2" at bounding box center [956, 274] width 124 height 41
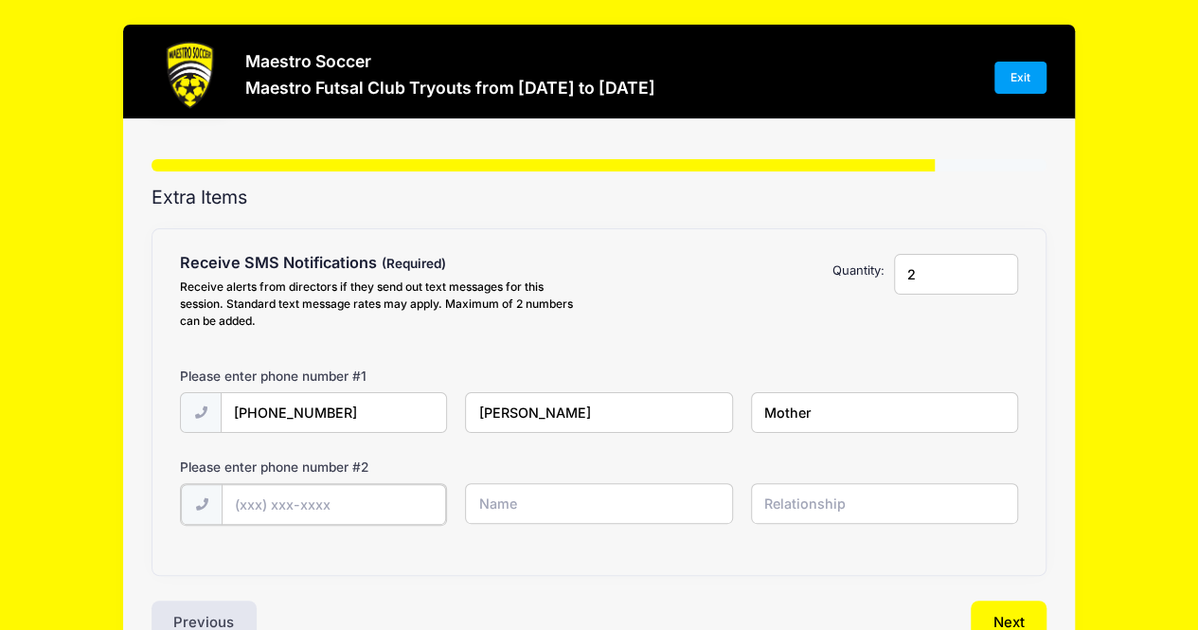
click at [370, 483] on div at bounding box center [313, 504] width 267 height 43
type input "[PHONE_NUMBER]"
type input "[PERSON_NAME]"
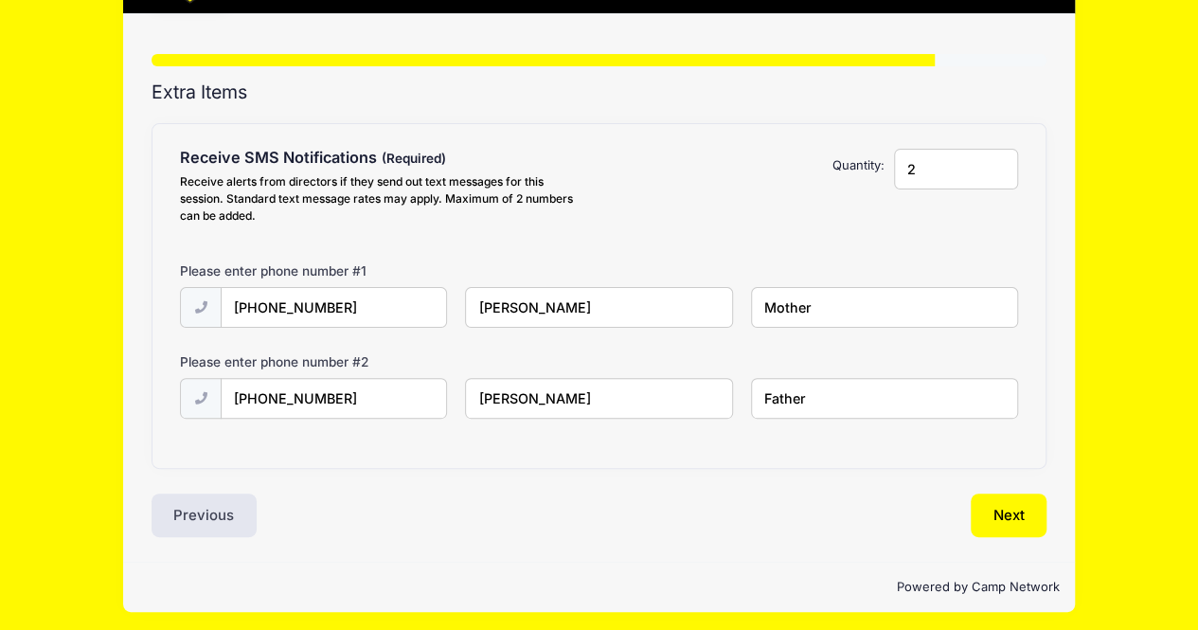
scroll to position [108, 0]
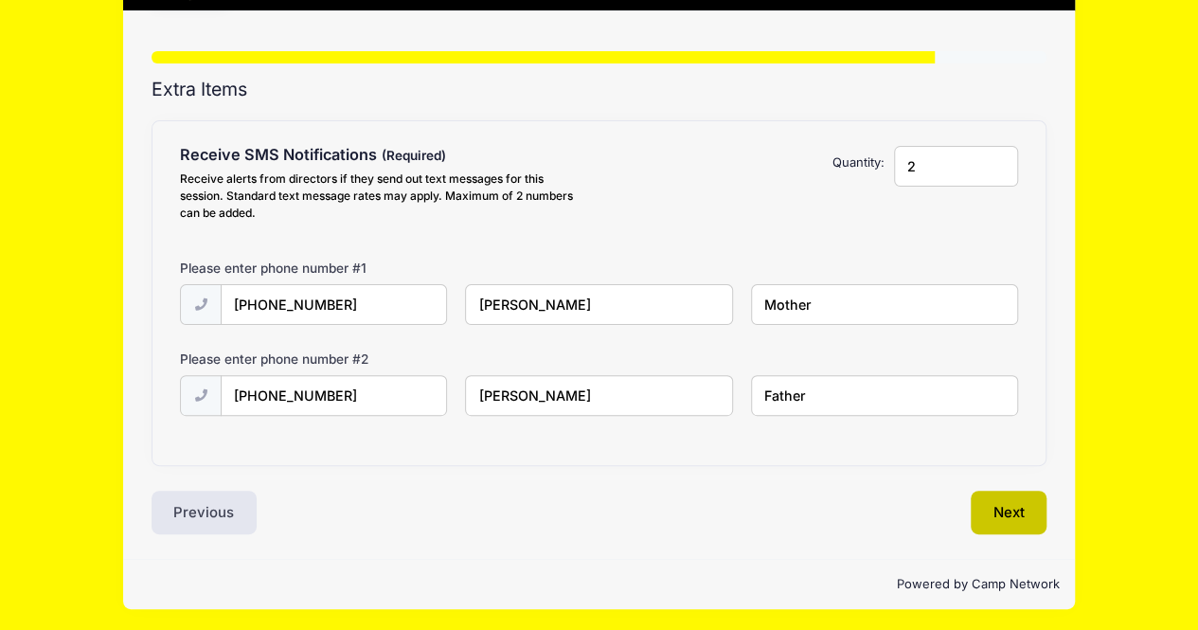
type input "Father"
click at [1005, 507] on button "Next" at bounding box center [1009, 513] width 77 height 44
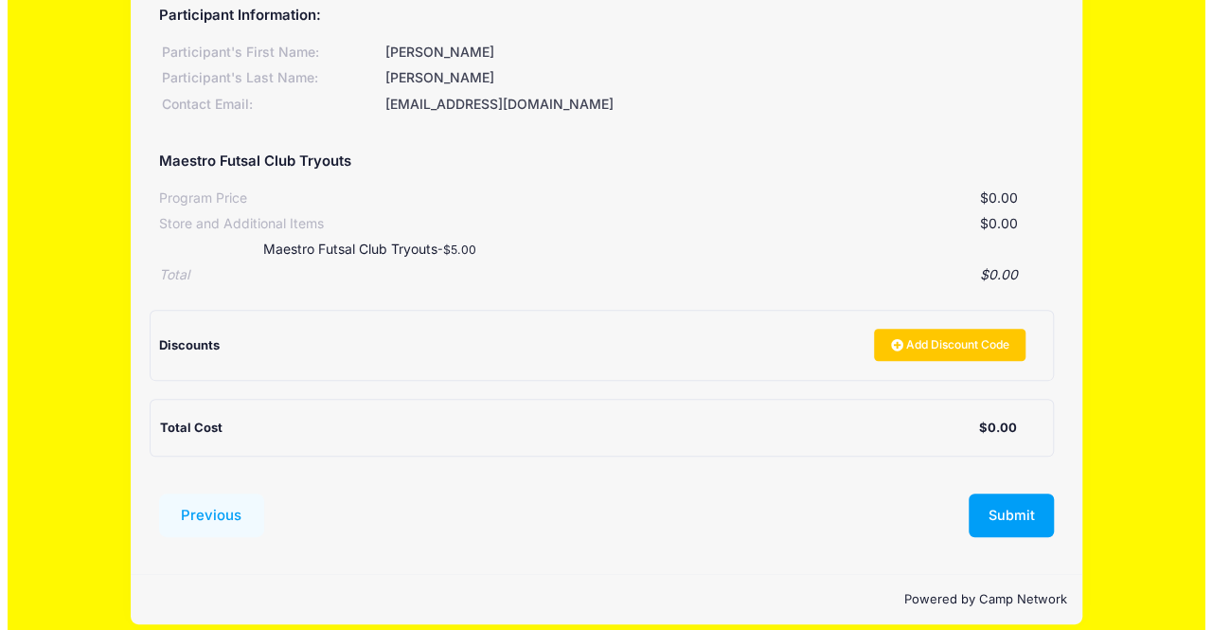
scroll to position [236, 0]
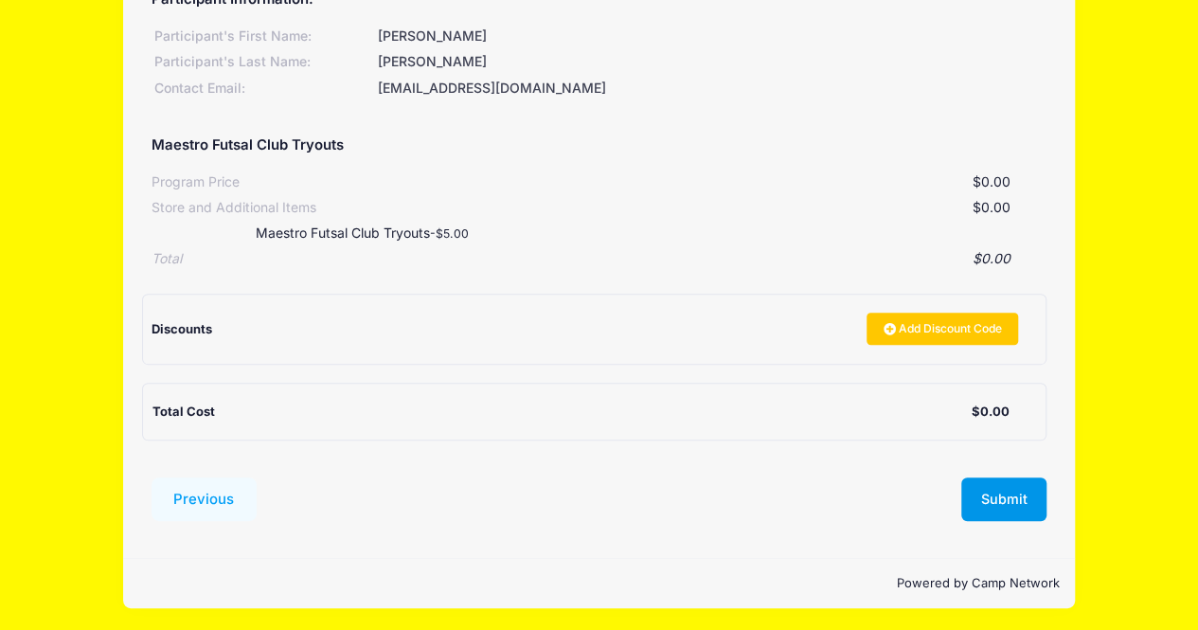
click at [1026, 500] on button "Submit" at bounding box center [1003, 499] width 85 height 44
